Goal: Use online tool/utility: Use online tool/utility

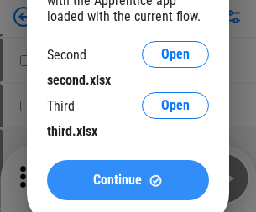
click at [127, 180] on span "Continue" at bounding box center [117, 180] width 49 height 13
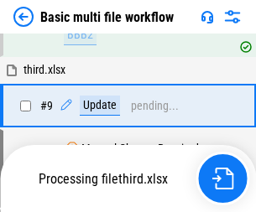
scroll to position [702, 0]
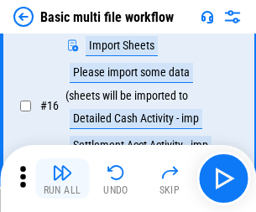
click at [62, 179] on img "button" at bounding box center [62, 173] width 20 height 20
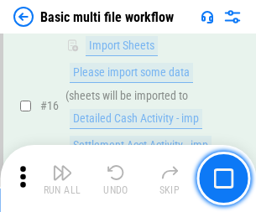
scroll to position [1116, 0]
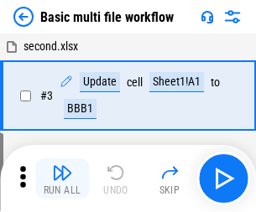
click at [62, 179] on img "button" at bounding box center [62, 173] width 20 height 20
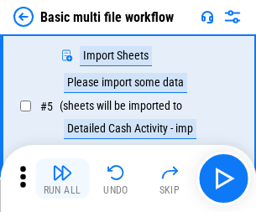
click at [62, 179] on img "button" at bounding box center [62, 173] width 20 height 20
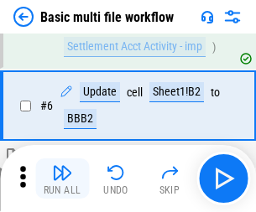
click at [62, 179] on img "button" at bounding box center [62, 173] width 20 height 20
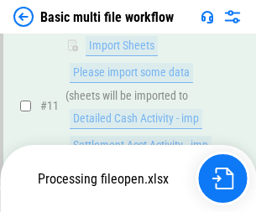
scroll to position [786, 0]
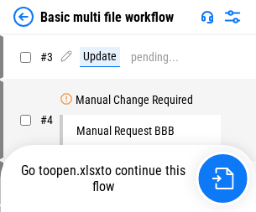
scroll to position [179, 0]
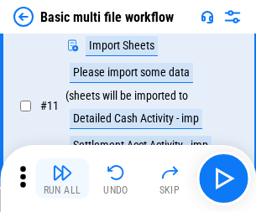
click at [62, 179] on img "button" at bounding box center [62, 173] width 20 height 20
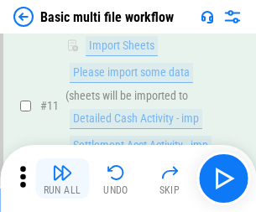
click at [62, 179] on img "button" at bounding box center [62, 173] width 20 height 20
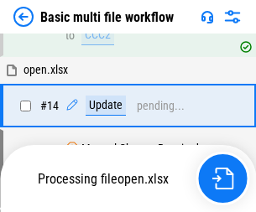
scroll to position [998, 0]
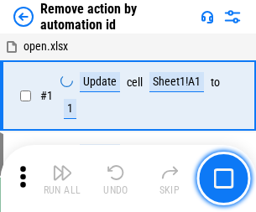
scroll to position [62, 0]
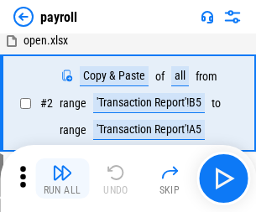
click at [62, 179] on img "button" at bounding box center [62, 173] width 20 height 20
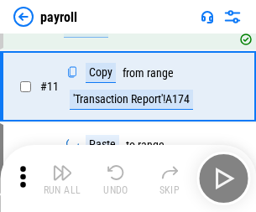
scroll to position [122, 0]
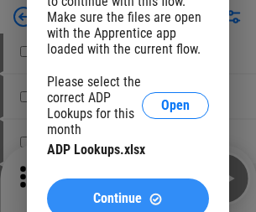
click at [127, 192] on span "Continue" at bounding box center [117, 198] width 49 height 13
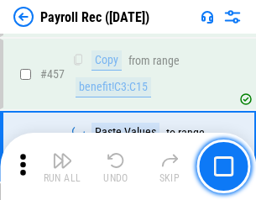
scroll to position [8769, 0]
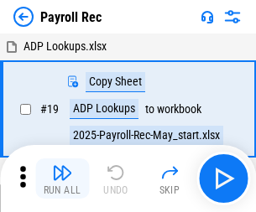
click at [62, 179] on img "button" at bounding box center [62, 173] width 20 height 20
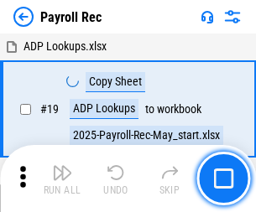
scroll to position [102, 0]
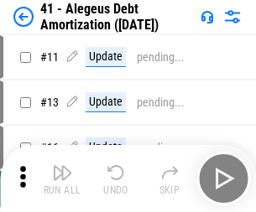
click at [62, 179] on img "button" at bounding box center [62, 173] width 20 height 20
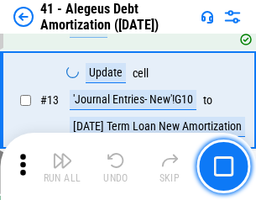
scroll to position [207, 0]
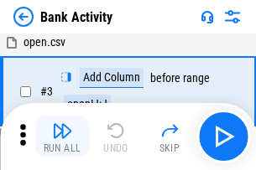
click at [62, 137] on img "button" at bounding box center [62, 131] width 20 height 20
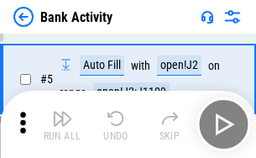
scroll to position [89, 0]
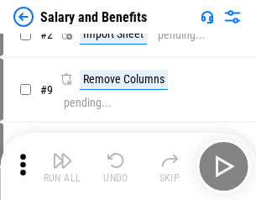
click at [62, 166] on img "button" at bounding box center [62, 160] width 20 height 20
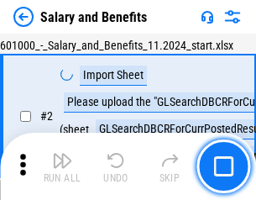
scroll to position [122, 0]
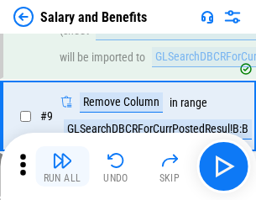
click at [62, 166] on img "button" at bounding box center [62, 160] width 20 height 20
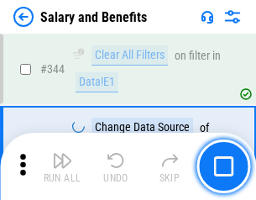
scroll to position [7854, 0]
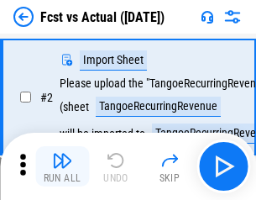
click at [62, 166] on img "button" at bounding box center [62, 160] width 20 height 20
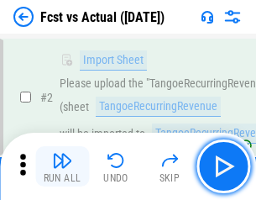
scroll to position [157, 0]
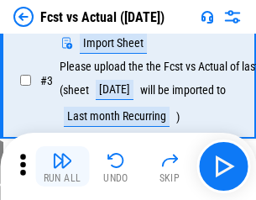
click at [62, 166] on img "button" at bounding box center [62, 160] width 20 height 20
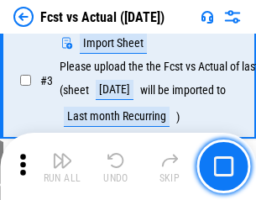
scroll to position [252, 0]
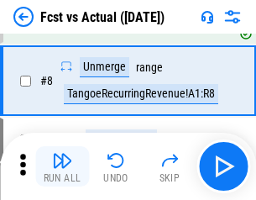
click at [62, 166] on img "button" at bounding box center [62, 160] width 20 height 20
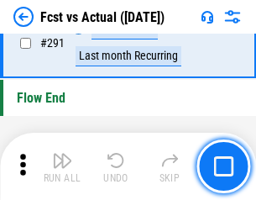
scroll to position [7939, 0]
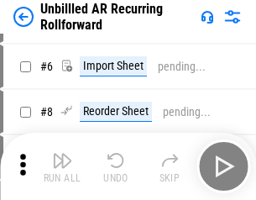
click at [62, 166] on img "button" at bounding box center [62, 160] width 20 height 20
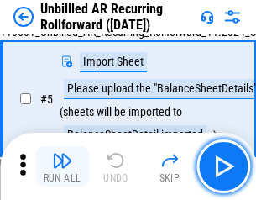
scroll to position [158, 0]
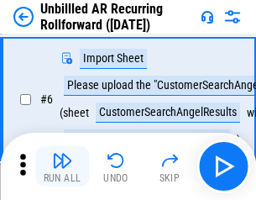
click at [62, 166] on img "button" at bounding box center [62, 160] width 20 height 20
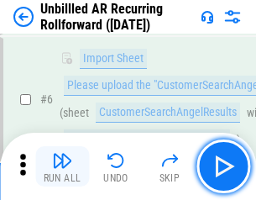
scroll to position [270, 0]
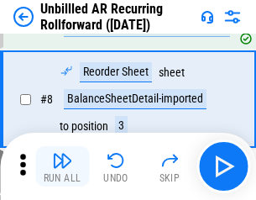
click at [62, 166] on img "button" at bounding box center [62, 160] width 20 height 20
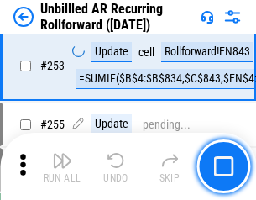
scroll to position [5698, 0]
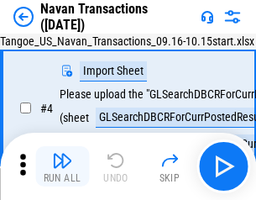
click at [62, 166] on img "button" at bounding box center [62, 160] width 20 height 20
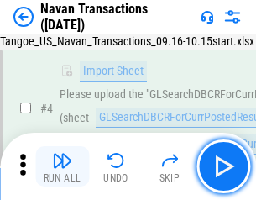
scroll to position [144, 0]
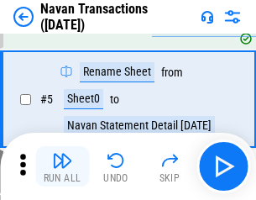
click at [62, 166] on img "button" at bounding box center [62, 160] width 20 height 20
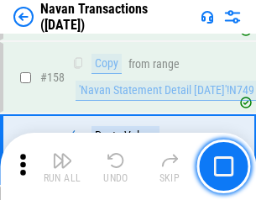
scroll to position [5439, 0]
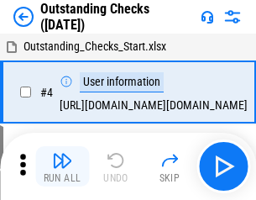
click at [62, 166] on img "button" at bounding box center [62, 160] width 20 height 20
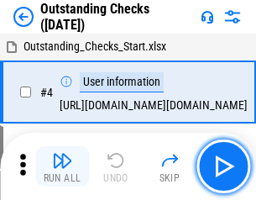
scroll to position [175, 0]
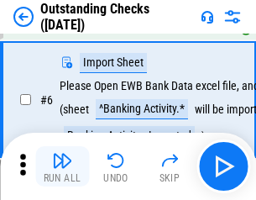
click at [62, 166] on img "button" at bounding box center [62, 160] width 20 height 20
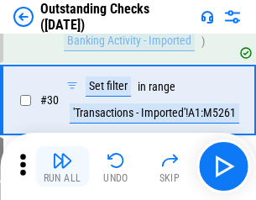
click at [62, 166] on img "button" at bounding box center [62, 160] width 20 height 20
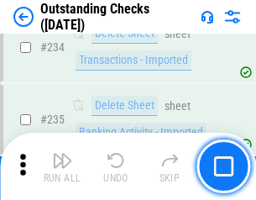
scroll to position [5094, 0]
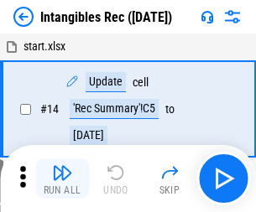
click at [62, 179] on img "button" at bounding box center [62, 173] width 20 height 20
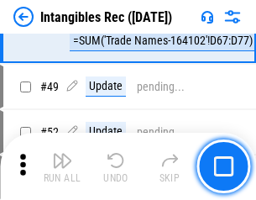
scroll to position [653, 0]
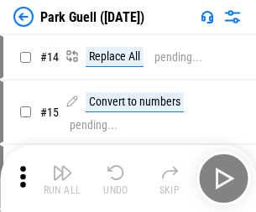
click at [62, 166] on img "button" at bounding box center [62, 173] width 20 height 20
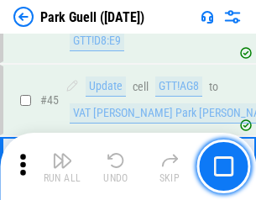
scroll to position [2098, 0]
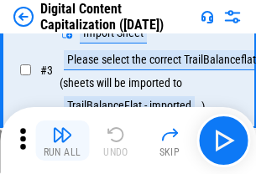
click at [62, 141] on img "button" at bounding box center [62, 135] width 20 height 20
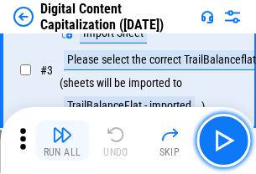
scroll to position [157, 0]
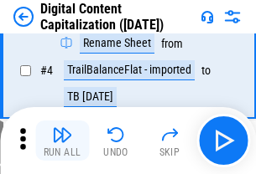
click at [62, 141] on img "button" at bounding box center [62, 135] width 20 height 20
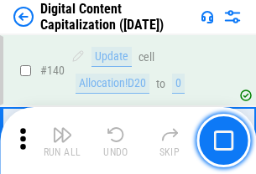
scroll to position [1779, 0]
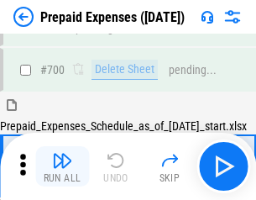
click at [62, 166] on img "button" at bounding box center [62, 160] width 20 height 20
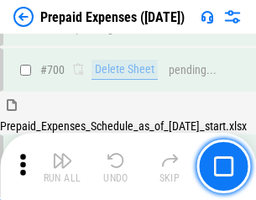
scroll to position [4613, 0]
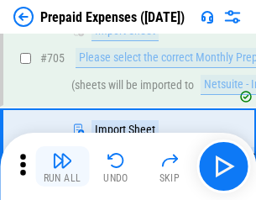
click at [62, 166] on img "button" at bounding box center [62, 160] width 20 height 20
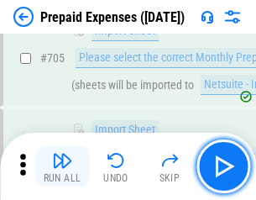
scroll to position [4698, 0]
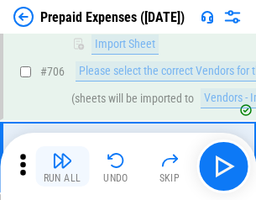
click at [62, 166] on img "button" at bounding box center [62, 160] width 20 height 20
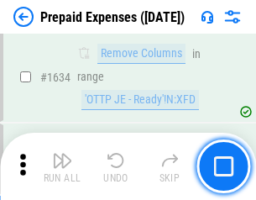
scroll to position [16333, 0]
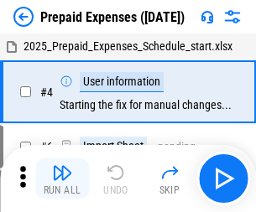
click at [62, 179] on img "button" at bounding box center [62, 173] width 20 height 20
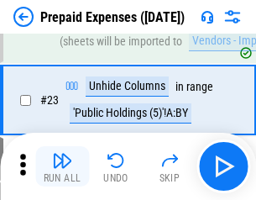
click at [62, 166] on img "button" at bounding box center [62, 160] width 20 height 20
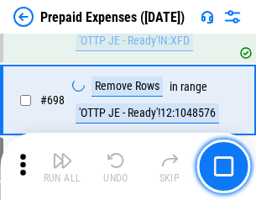
scroll to position [5841, 0]
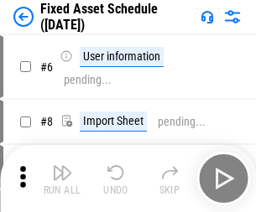
click at [62, 179] on img "button" at bounding box center [62, 173] width 20 height 20
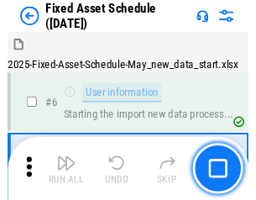
scroll to position [176, 0]
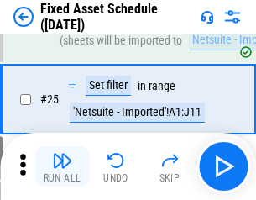
click at [62, 166] on img "button" at bounding box center [62, 160] width 20 height 20
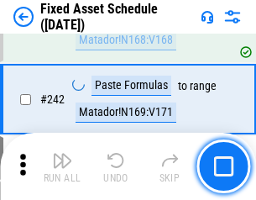
scroll to position [5196, 0]
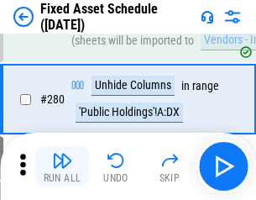
click at [62, 166] on img "button" at bounding box center [62, 160] width 20 height 20
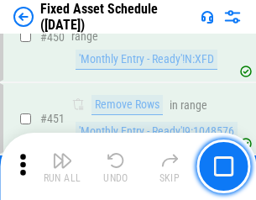
scroll to position [7499, 0]
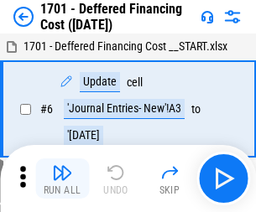
click at [62, 179] on img "button" at bounding box center [62, 173] width 20 height 20
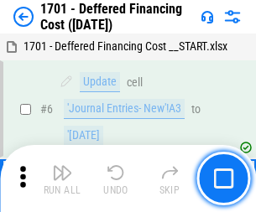
scroll to position [201, 0]
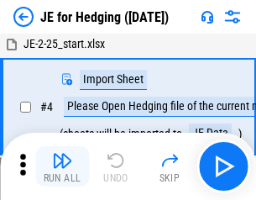
click at [62, 166] on img "button" at bounding box center [62, 160] width 20 height 20
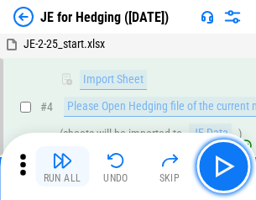
scroll to position [95, 0]
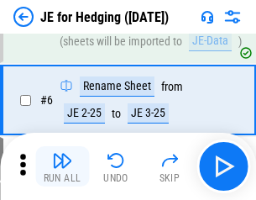
click at [62, 166] on img "button" at bounding box center [62, 160] width 20 height 20
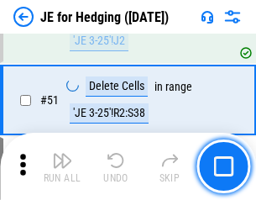
scroll to position [1086, 0]
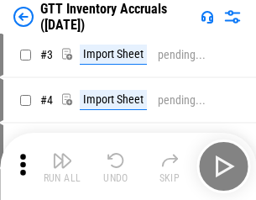
click at [62, 166] on img "button" at bounding box center [62, 160] width 20 height 20
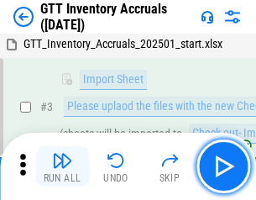
scroll to position [108, 0]
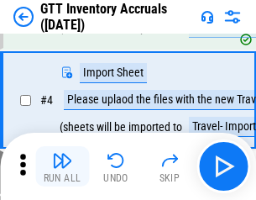
click at [62, 166] on img "button" at bounding box center [62, 160] width 20 height 20
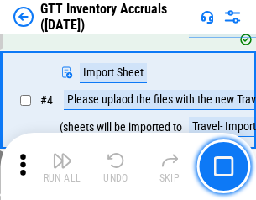
scroll to position [194, 0]
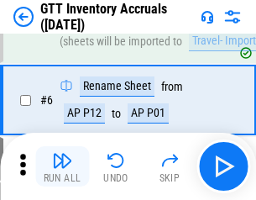
click at [62, 166] on img "button" at bounding box center [62, 160] width 20 height 20
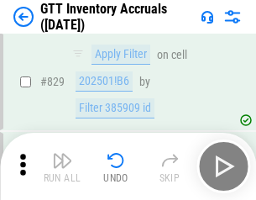
scroll to position [12733, 0]
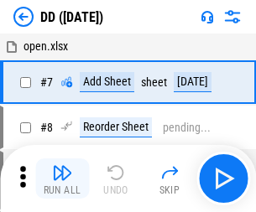
click at [62, 179] on img "button" at bounding box center [62, 173] width 20 height 20
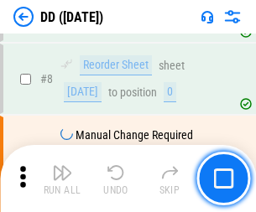
scroll to position [162, 0]
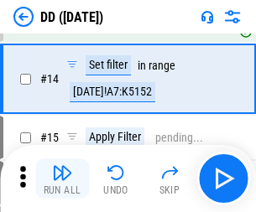
click at [62, 179] on img "button" at bounding box center [62, 173] width 20 height 20
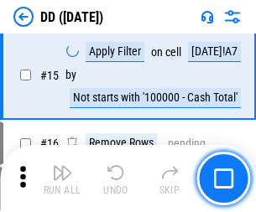
scroll to position [431, 0]
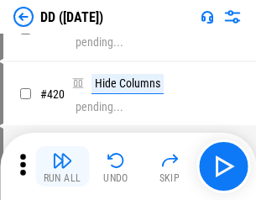
click at [62, 166] on img "button" at bounding box center [62, 160] width 20 height 20
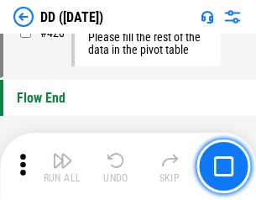
scroll to position [8029, 0]
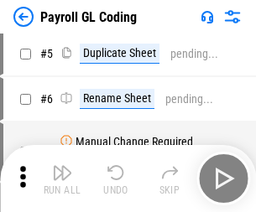
click at [62, 179] on img "button" at bounding box center [62, 173] width 20 height 20
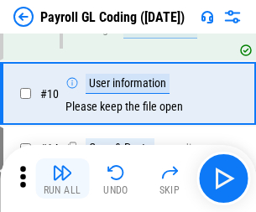
click at [62, 179] on img "button" at bounding box center [62, 173] width 20 height 20
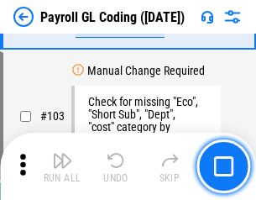
scroll to position [3936, 0]
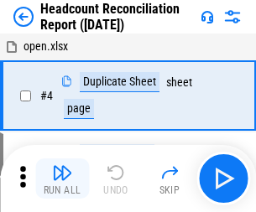
click at [62, 179] on img "button" at bounding box center [62, 173] width 20 height 20
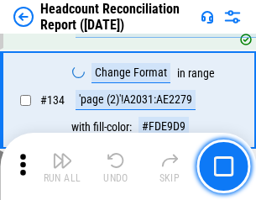
scroll to position [2016, 0]
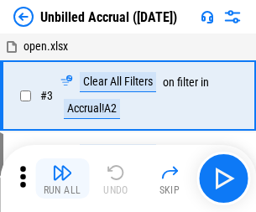
click at [62, 179] on img "button" at bounding box center [62, 173] width 20 height 20
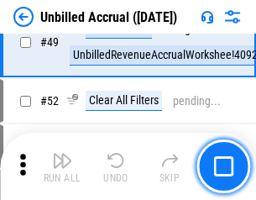
scroll to position [1522, 0]
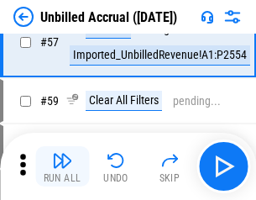
click at [62, 166] on img "button" at bounding box center [62, 160] width 20 height 20
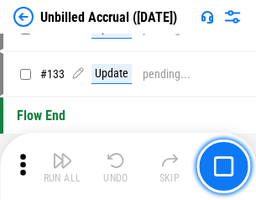
scroll to position [4997, 0]
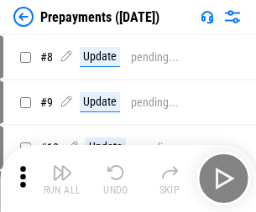
click at [62, 179] on img "button" at bounding box center [62, 173] width 20 height 20
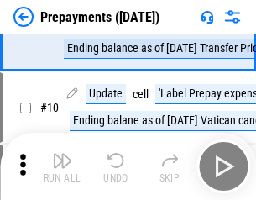
scroll to position [105, 0]
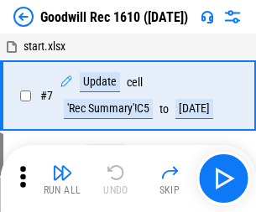
scroll to position [287, 0]
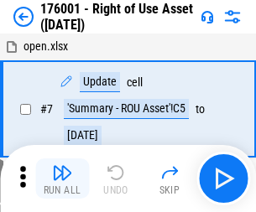
click at [62, 179] on img "button" at bounding box center [62, 173] width 20 height 20
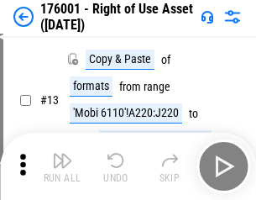
scroll to position [108, 0]
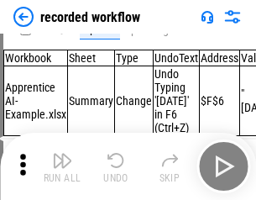
click at [62, 166] on img "button" at bounding box center [62, 160] width 20 height 20
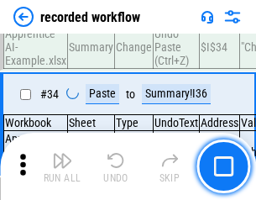
scroll to position [5243, 0]
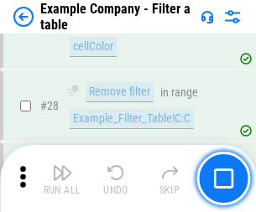
scroll to position [1535, 0]
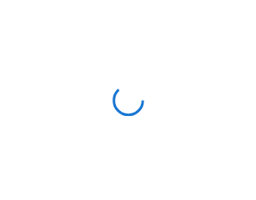
scroll to position [141, 0]
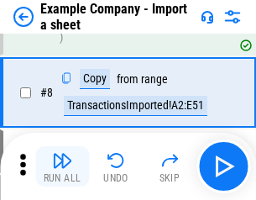
click at [62, 166] on img "button" at bounding box center [62, 160] width 20 height 20
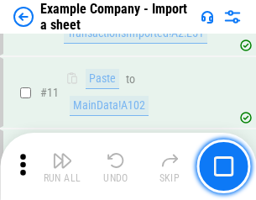
scroll to position [371, 0]
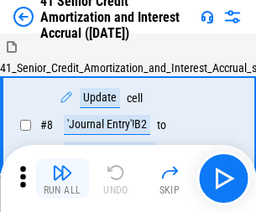
click at [62, 166] on img "button" at bounding box center [62, 173] width 20 height 20
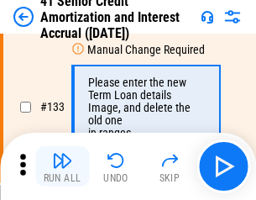
click at [62, 166] on img "button" at bounding box center [62, 160] width 20 height 20
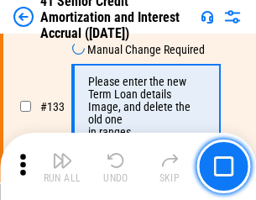
scroll to position [1753, 0]
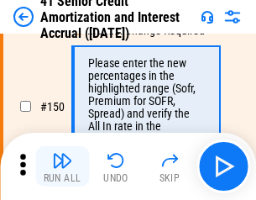
click at [62, 166] on img "button" at bounding box center [62, 160] width 20 height 20
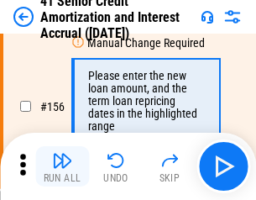
click at [62, 166] on img "button" at bounding box center [62, 160] width 20 height 20
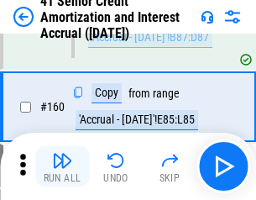
click at [62, 166] on img "button" at bounding box center [62, 160] width 20 height 20
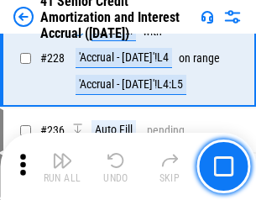
scroll to position [3757, 0]
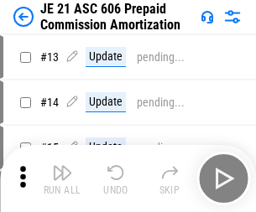
click at [62, 166] on img "button" at bounding box center [62, 173] width 20 height 20
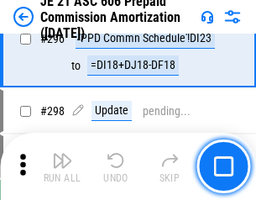
scroll to position [3087, 0]
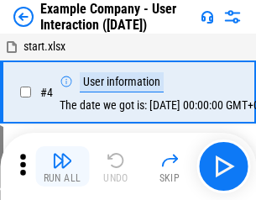
click at [62, 166] on img "button" at bounding box center [62, 160] width 20 height 20
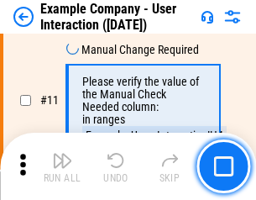
scroll to position [363, 0]
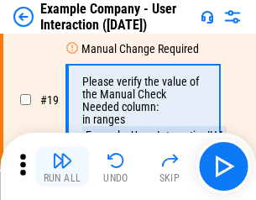
click at [62, 166] on img "button" at bounding box center [62, 160] width 20 height 20
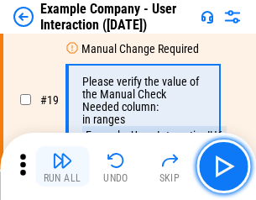
click at [62, 166] on img "button" at bounding box center [62, 160] width 20 height 20
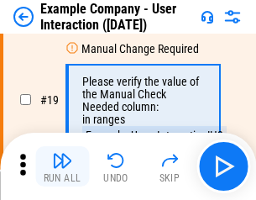
click at [62, 166] on img "button" at bounding box center [62, 160] width 20 height 20
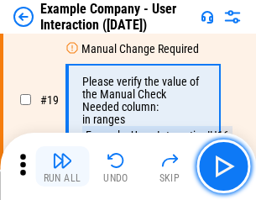
click at [62, 166] on img "button" at bounding box center [62, 160] width 20 height 20
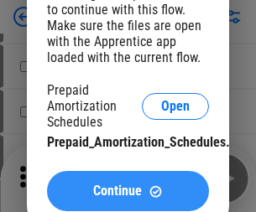
click at [127, 191] on span "Continue" at bounding box center [117, 191] width 49 height 13
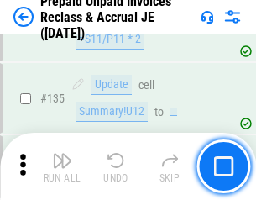
scroll to position [2174, 0]
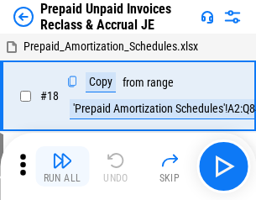
click at [62, 166] on img "button" at bounding box center [62, 160] width 20 height 20
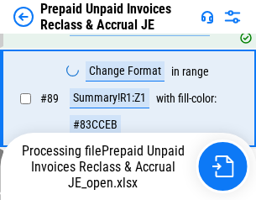
scroll to position [1369, 0]
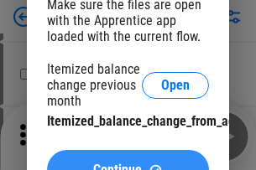
click at [127, 164] on span "Continue" at bounding box center [117, 170] width 49 height 13
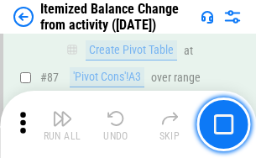
scroll to position [1640, 0]
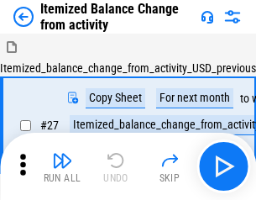
scroll to position [26, 0]
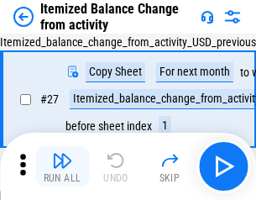
click at [62, 166] on img "button" at bounding box center [62, 160] width 20 height 20
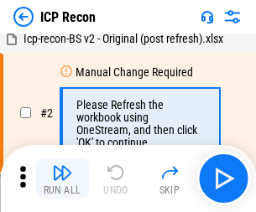
click at [62, 179] on img "button" at bounding box center [62, 173] width 20 height 20
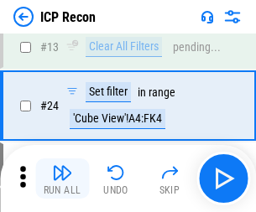
click at [62, 179] on img "button" at bounding box center [62, 173] width 20 height 20
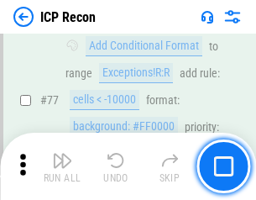
scroll to position [1507, 0]
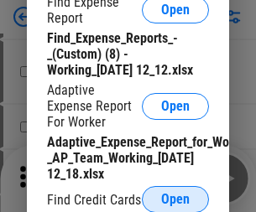
click at [175, 199] on span "Open" at bounding box center [175, 199] width 29 height 13
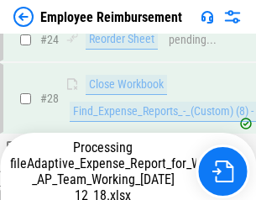
scroll to position [784, 0]
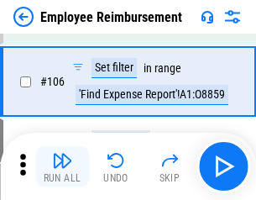
click at [62, 166] on img "button" at bounding box center [62, 160] width 20 height 20
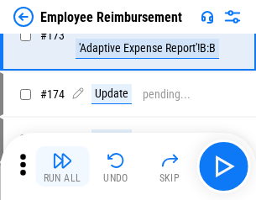
click at [62, 166] on img "button" at bounding box center [62, 160] width 20 height 20
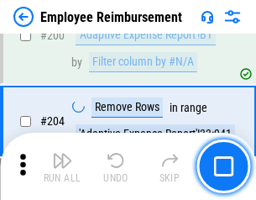
scroll to position [4244, 0]
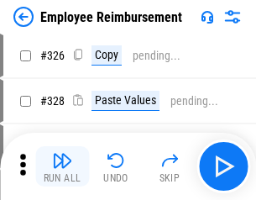
click at [62, 166] on img "button" at bounding box center [62, 160] width 20 height 20
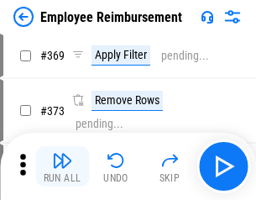
click at [62, 166] on img "button" at bounding box center [62, 160] width 20 height 20
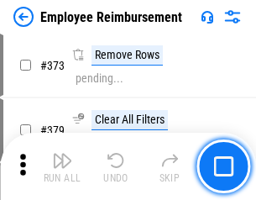
scroll to position [8936, 0]
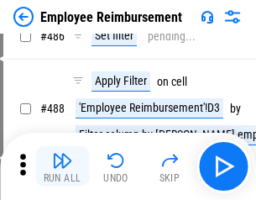
click at [62, 166] on img "button" at bounding box center [62, 160] width 20 height 20
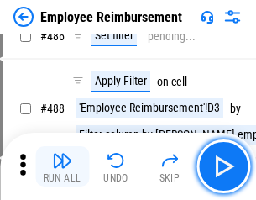
click at [62, 166] on img "button" at bounding box center [62, 160] width 20 height 20
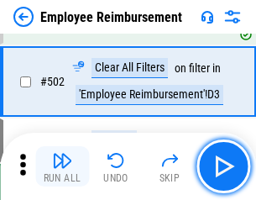
scroll to position [10766, 0]
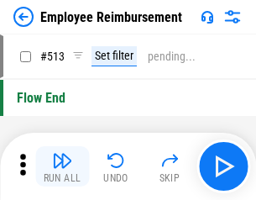
click at [62, 166] on img "button" at bounding box center [62, 160] width 20 height 20
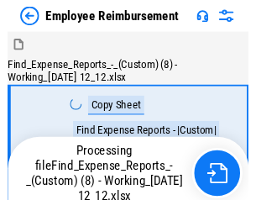
scroll to position [57, 0]
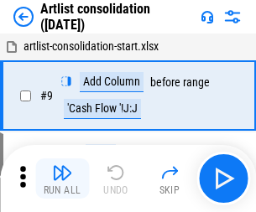
click at [62, 179] on img "button" at bounding box center [62, 173] width 20 height 20
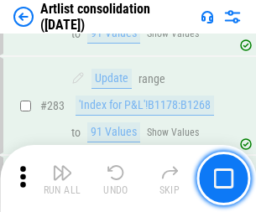
scroll to position [6938, 0]
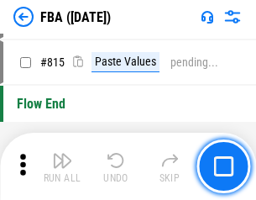
scroll to position [14656, 0]
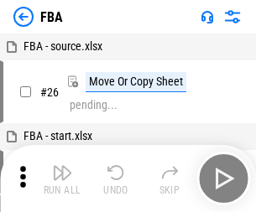
scroll to position [17, 0]
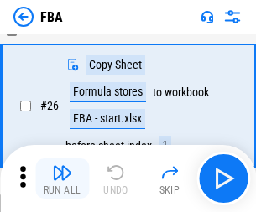
click at [62, 179] on img "button" at bounding box center [62, 173] width 20 height 20
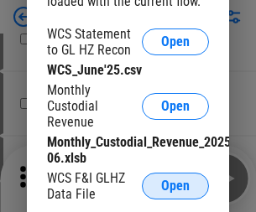
click at [175, 186] on span "Open" at bounding box center [175, 186] width 29 height 13
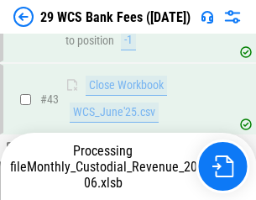
scroll to position [685, 0]
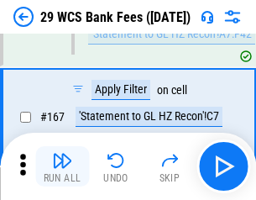
click at [62, 166] on img "button" at bounding box center [62, 160] width 20 height 20
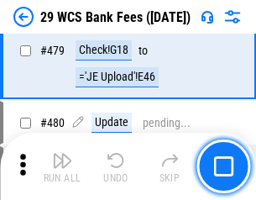
scroll to position [8650, 0]
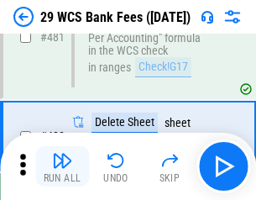
click at [62, 166] on img "button" at bounding box center [62, 160] width 20 height 20
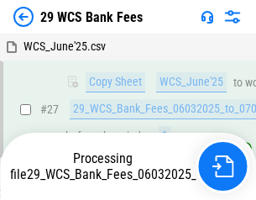
scroll to position [335, 0]
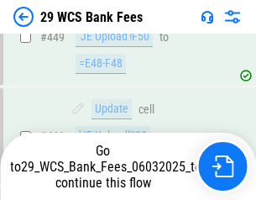
scroll to position [8630, 0]
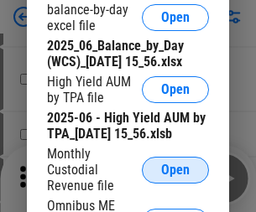
click at [175, 177] on span "Open" at bounding box center [175, 170] width 29 height 13
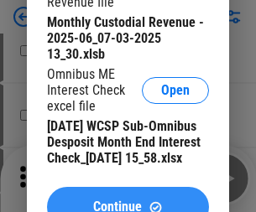
click at [127, 200] on span "Continue" at bounding box center [117, 206] width 49 height 13
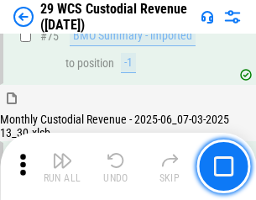
scroll to position [1752, 0]
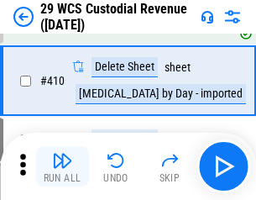
click at [62, 166] on img "button" at bounding box center [62, 160] width 20 height 20
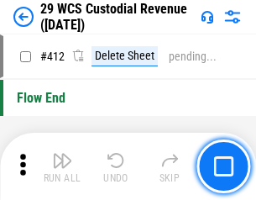
scroll to position [8011, 0]
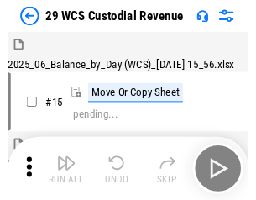
scroll to position [40, 0]
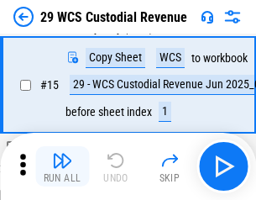
click at [62, 166] on img "button" at bounding box center [62, 160] width 20 height 20
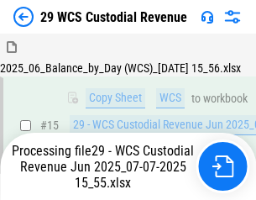
scroll to position [380, 0]
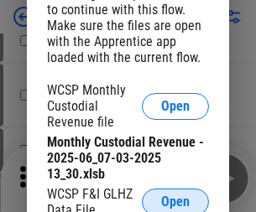
click at [175, 199] on span "Open" at bounding box center [175, 201] width 29 height 13
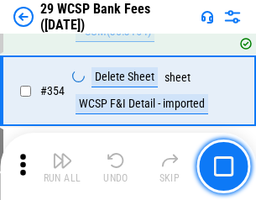
scroll to position [5576, 0]
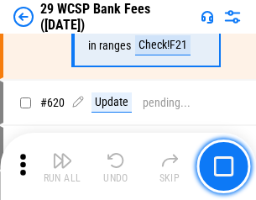
click at [62, 166] on img "button" at bounding box center [62, 160] width 20 height 20
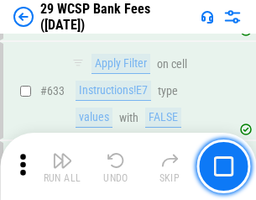
scroll to position [9669, 0]
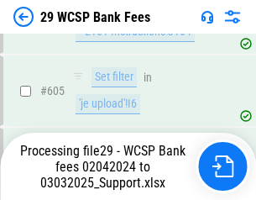
scroll to position [9110, 0]
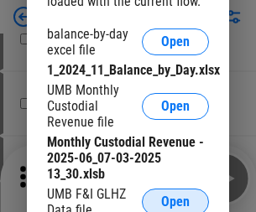
click at [175, 199] on span "Open" at bounding box center [175, 201] width 29 height 13
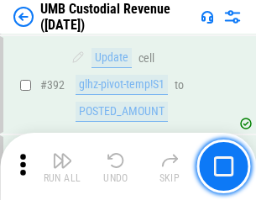
scroll to position [6179, 0]
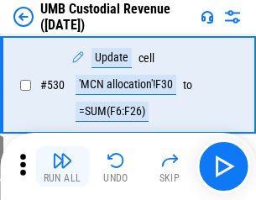
click at [62, 166] on img "button" at bounding box center [62, 160] width 20 height 20
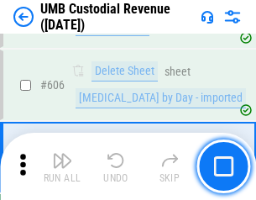
scroll to position [9683, 0]
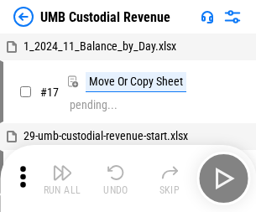
click at [62, 179] on img "button" at bounding box center [62, 173] width 20 height 20
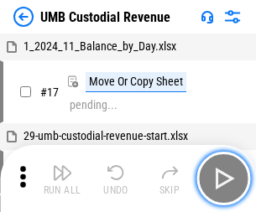
scroll to position [13, 0]
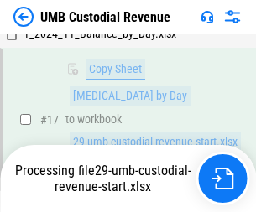
scroll to position [331, 0]
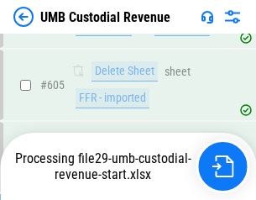
scroll to position [9644, 0]
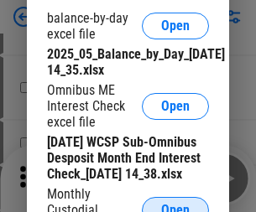
click at [175, 204] on span "Open" at bounding box center [175, 210] width 29 height 13
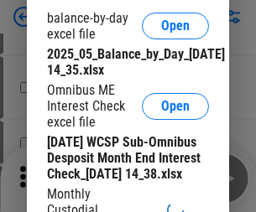
scroll to position [319, 0]
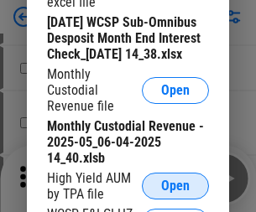
click at [175, 193] on span "Open" at bounding box center [175, 186] width 29 height 13
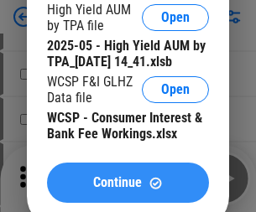
click at [127, 190] on span "Continue" at bounding box center [117, 182] width 49 height 13
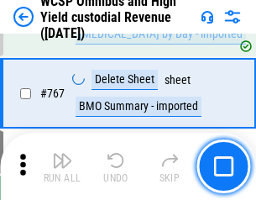
scroll to position [13669, 0]
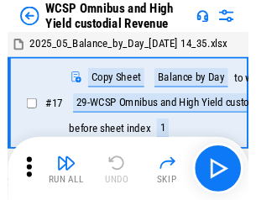
scroll to position [9, 0]
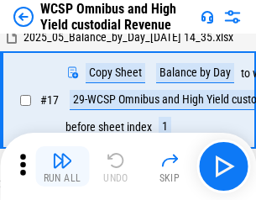
click at [62, 166] on img "button" at bounding box center [62, 160] width 20 height 20
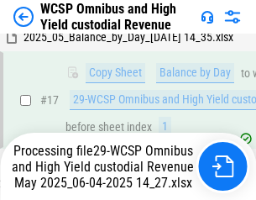
scroll to position [349, 0]
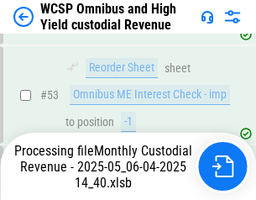
scroll to position [1226, 0]
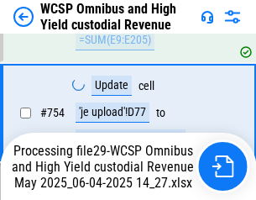
scroll to position [13630, 0]
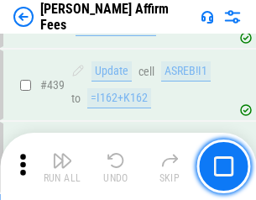
scroll to position [3858, 0]
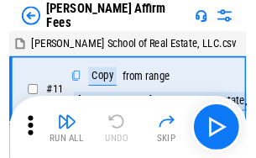
scroll to position [17, 0]
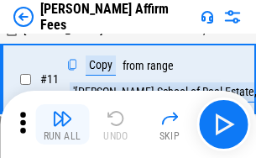
click at [62, 124] on img "button" at bounding box center [62, 118] width 20 height 20
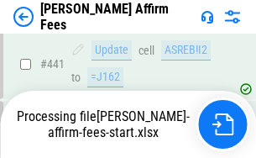
scroll to position [4399, 0]
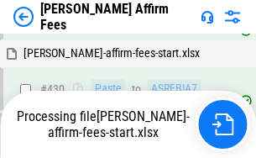
scroll to position [3879, 0]
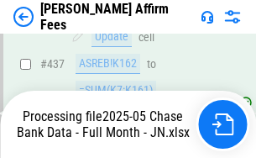
scroll to position [4399, 0]
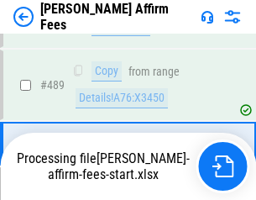
scroll to position [4378, 0]
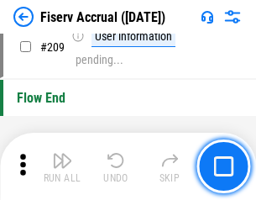
scroll to position [5210, 0]
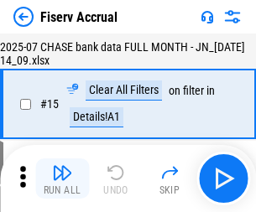
click at [62, 179] on img "button" at bounding box center [62, 173] width 20 height 20
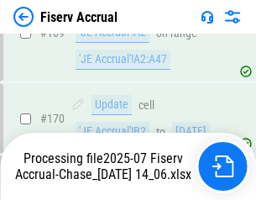
scroll to position [4522, 0]
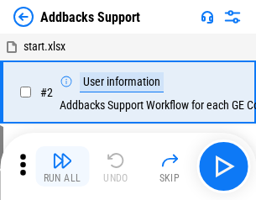
click at [62, 166] on img "button" at bounding box center [62, 160] width 20 height 20
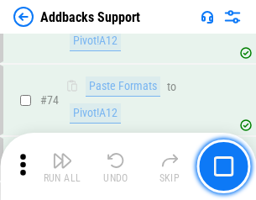
scroll to position [1221, 0]
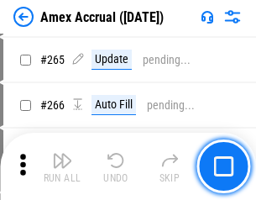
scroll to position [4913, 0]
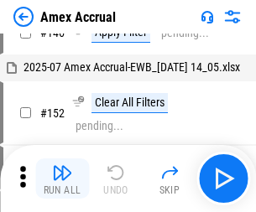
click at [62, 179] on img "button" at bounding box center [62, 173] width 20 height 20
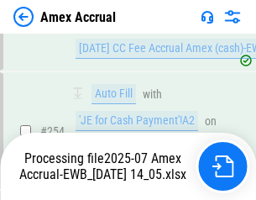
scroll to position [5099, 0]
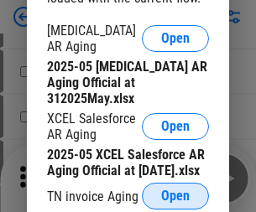
click at [175, 191] on span "Open" at bounding box center [175, 196] width 29 height 13
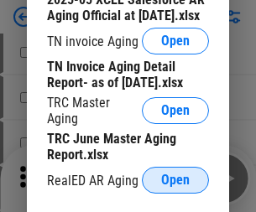
click at [175, 175] on span "Open" at bounding box center [175, 180] width 29 height 13
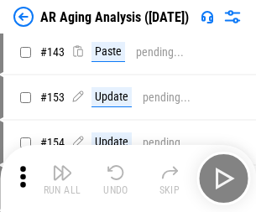
scroll to position [639, 0]
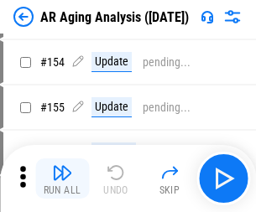
click at [62, 179] on img "button" at bounding box center [62, 173] width 20 height 20
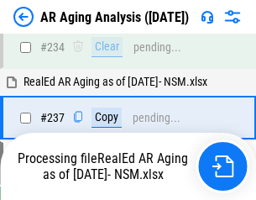
scroll to position [2600, 0]
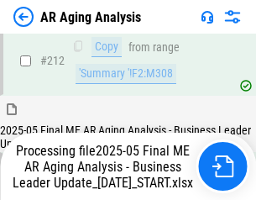
scroll to position [2581, 0]
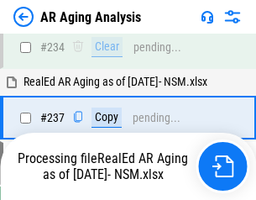
scroll to position [2651, 0]
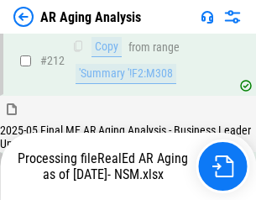
scroll to position [2509, 0]
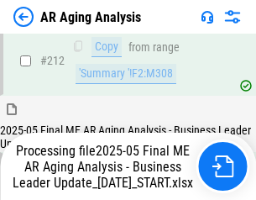
scroll to position [2581, 0]
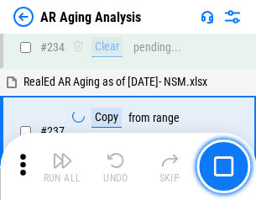
scroll to position [2581, 0]
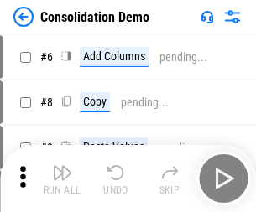
click at [62, 179] on img "button" at bounding box center [62, 173] width 20 height 20
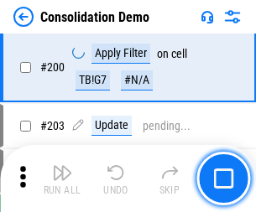
scroll to position [5260, 0]
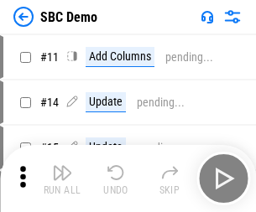
click at [62, 179] on img "button" at bounding box center [62, 173] width 20 height 20
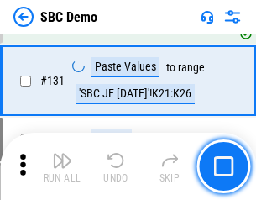
scroll to position [2882, 0]
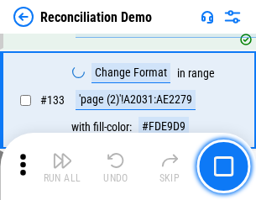
scroll to position [1992, 0]
